Goal: Find specific page/section

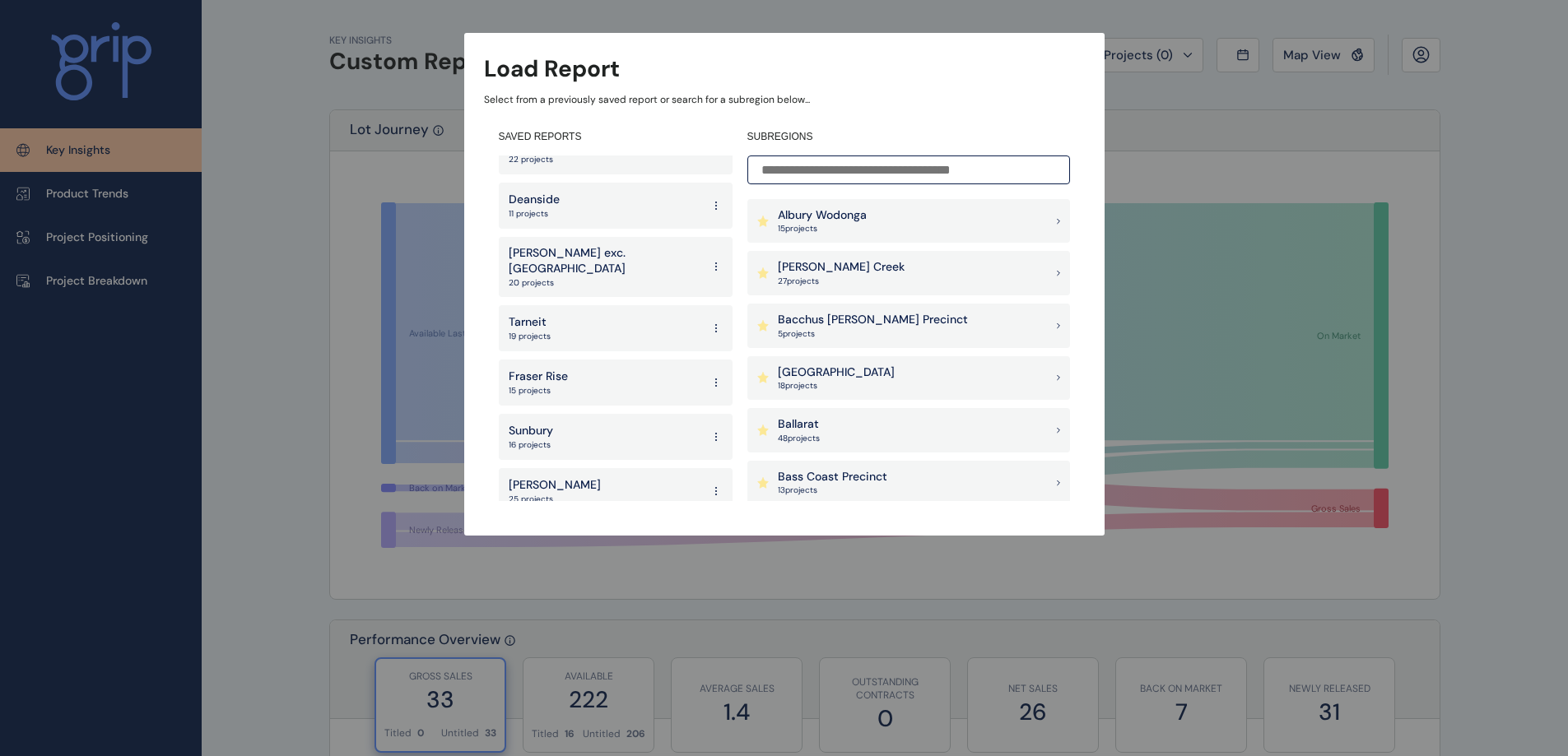
scroll to position [164, 0]
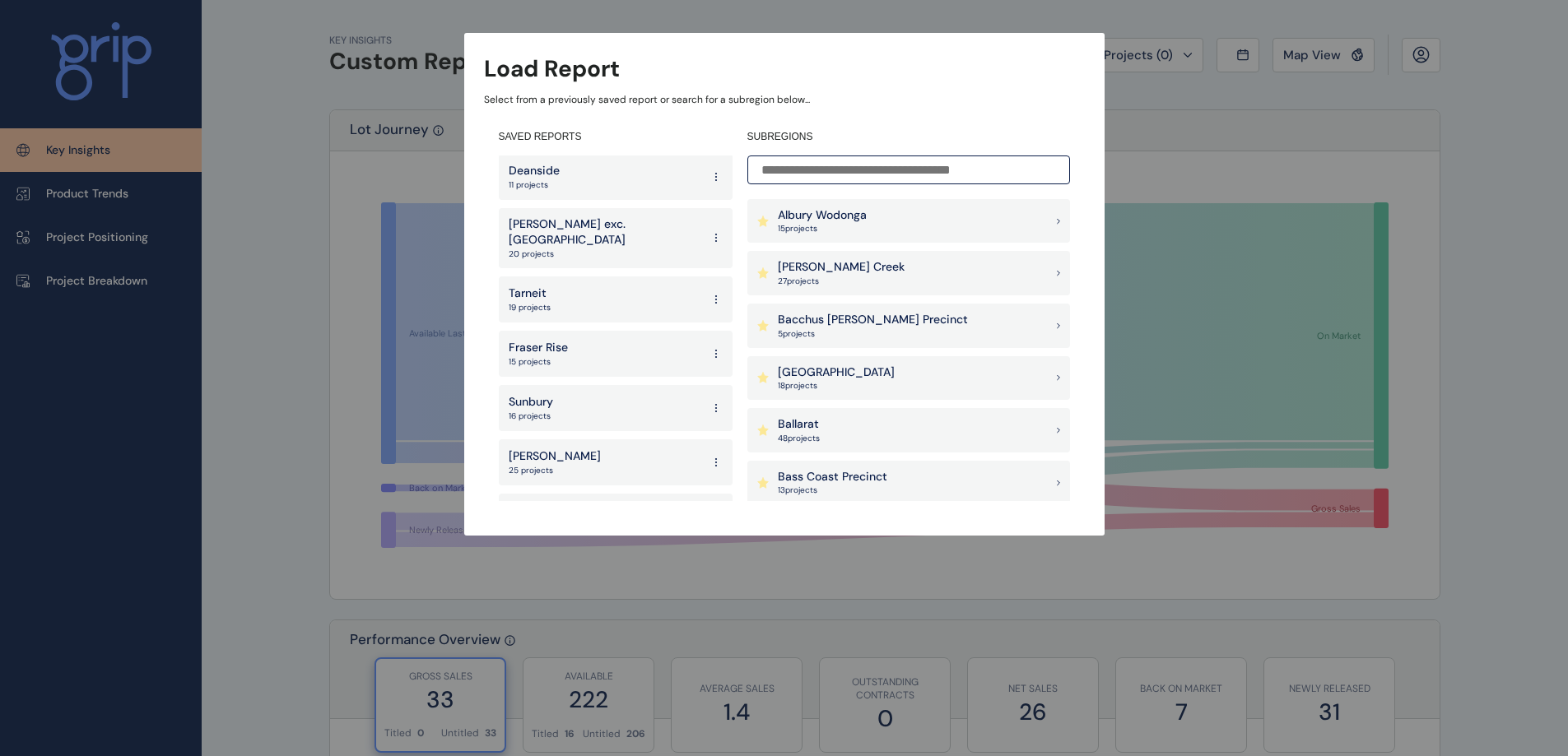
click at [583, 285] on div "Tarneit 19 projects" at bounding box center [615, 299] width 234 height 46
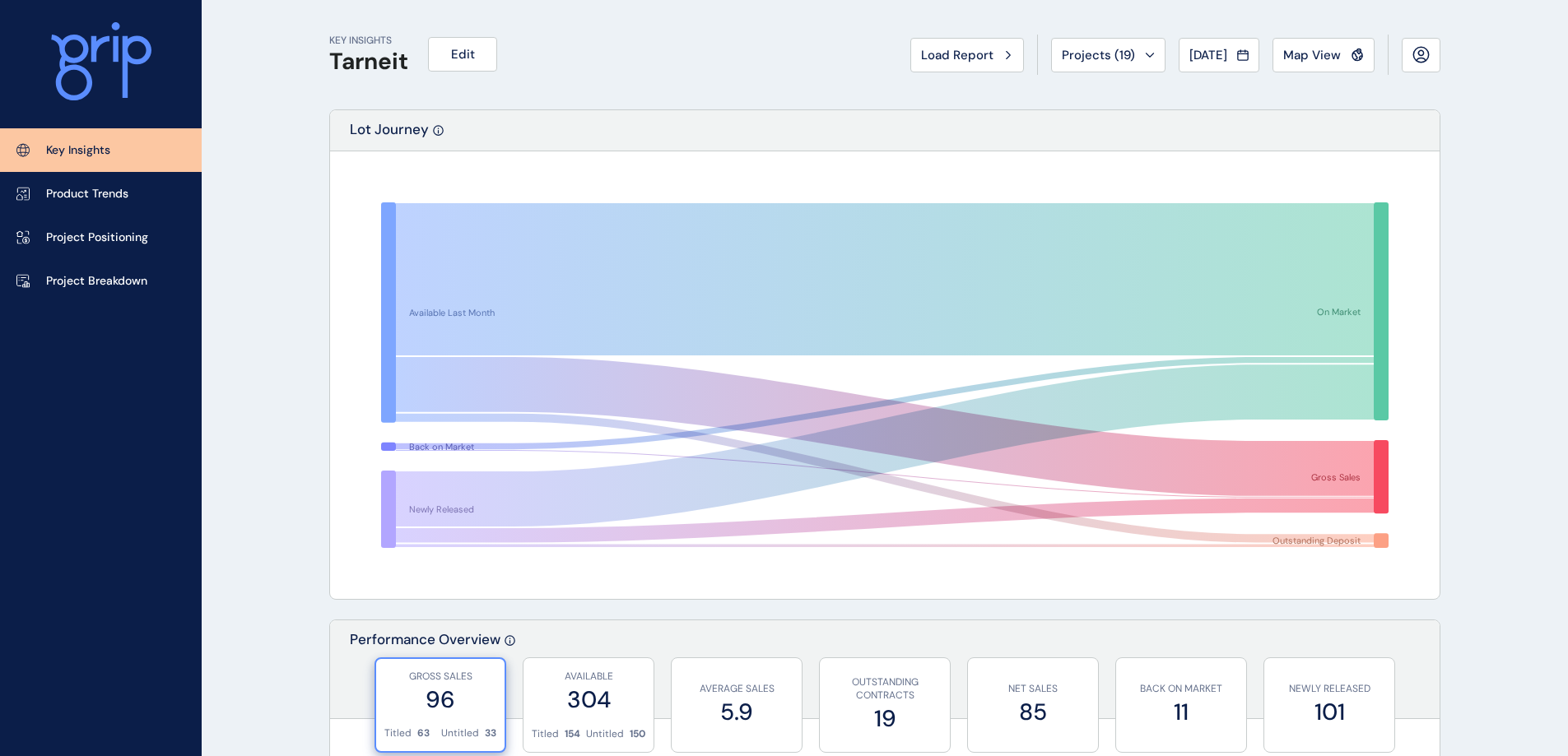
click at [1107, 58] on span "Projects ( 19 )" at bounding box center [1098, 54] width 74 height 16
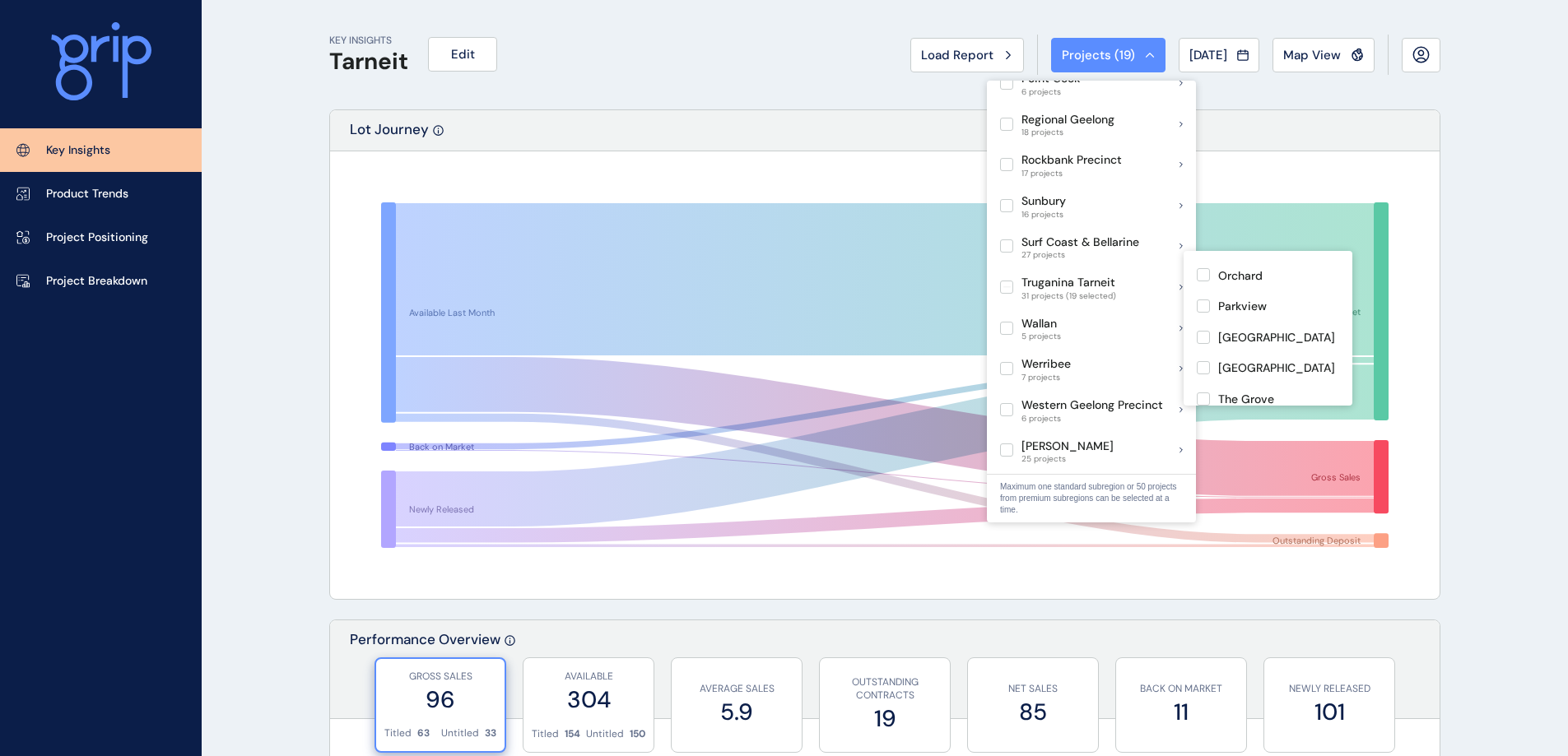
scroll to position [820, 0]
